Goal: Use online tool/utility: Utilize a website feature to perform a specific function

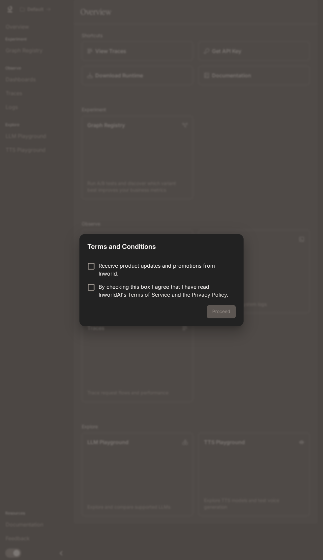
click at [183, 264] on p "Receive product updates and promotions from Inworld." at bounding box center [164, 270] width 132 height 16
click at [112, 273] on p "Receive product updates and promotions from Inworld." at bounding box center [164, 270] width 132 height 16
click at [177, 277] on p "Receive product updates and promotions from Inworld." at bounding box center [164, 270] width 132 height 16
click at [169, 294] on link "Terms of Service" at bounding box center [149, 294] width 42 height 7
click at [213, 296] on link "Privacy Policy" at bounding box center [209, 294] width 35 height 7
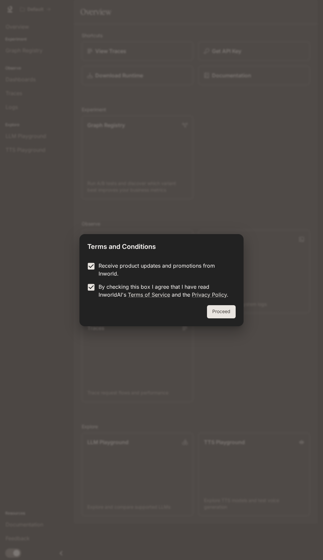
click at [227, 313] on button "Proceed" at bounding box center [221, 311] width 29 height 13
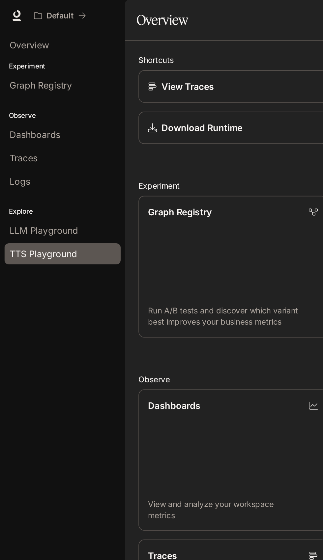
click at [44, 150] on span "TTS Playground" at bounding box center [26, 150] width 40 height 8
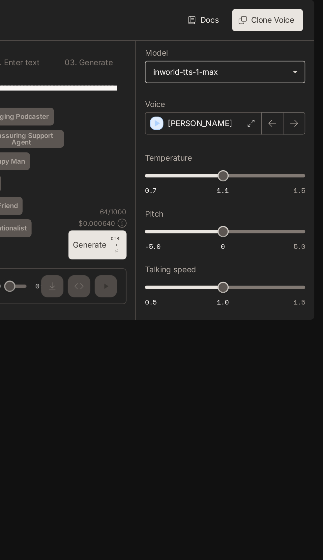
click at [238, 62] on body "**********" at bounding box center [161, 280] width 323 height 560
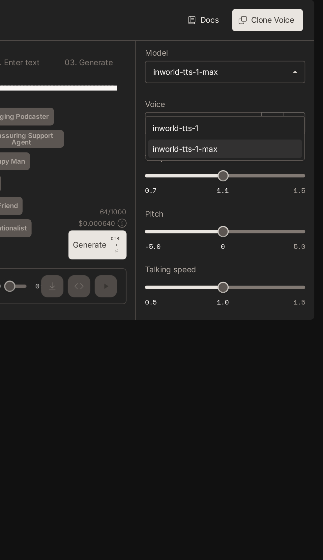
click at [232, 55] on div at bounding box center [161, 280] width 323 height 560
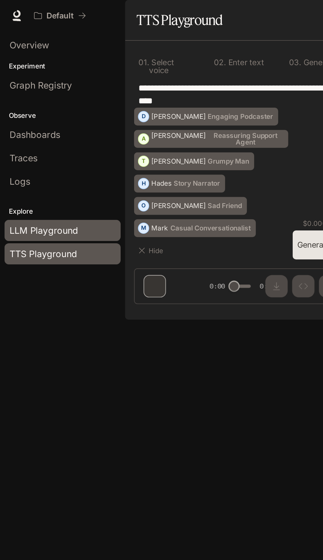
click at [10, 140] on link "LLM Playground" at bounding box center [37, 136] width 68 height 13
